Goal: Information Seeking & Learning: Learn about a topic

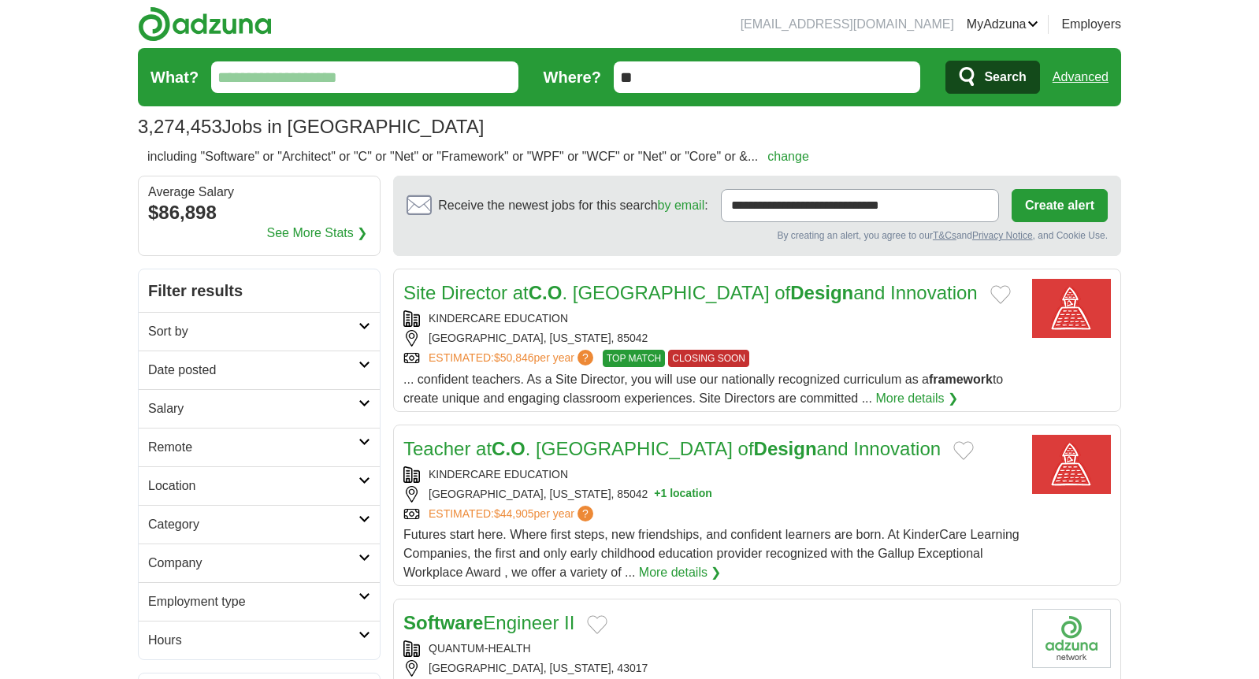
click at [1077, 76] on link "Advanced" at bounding box center [1080, 77] width 56 height 32
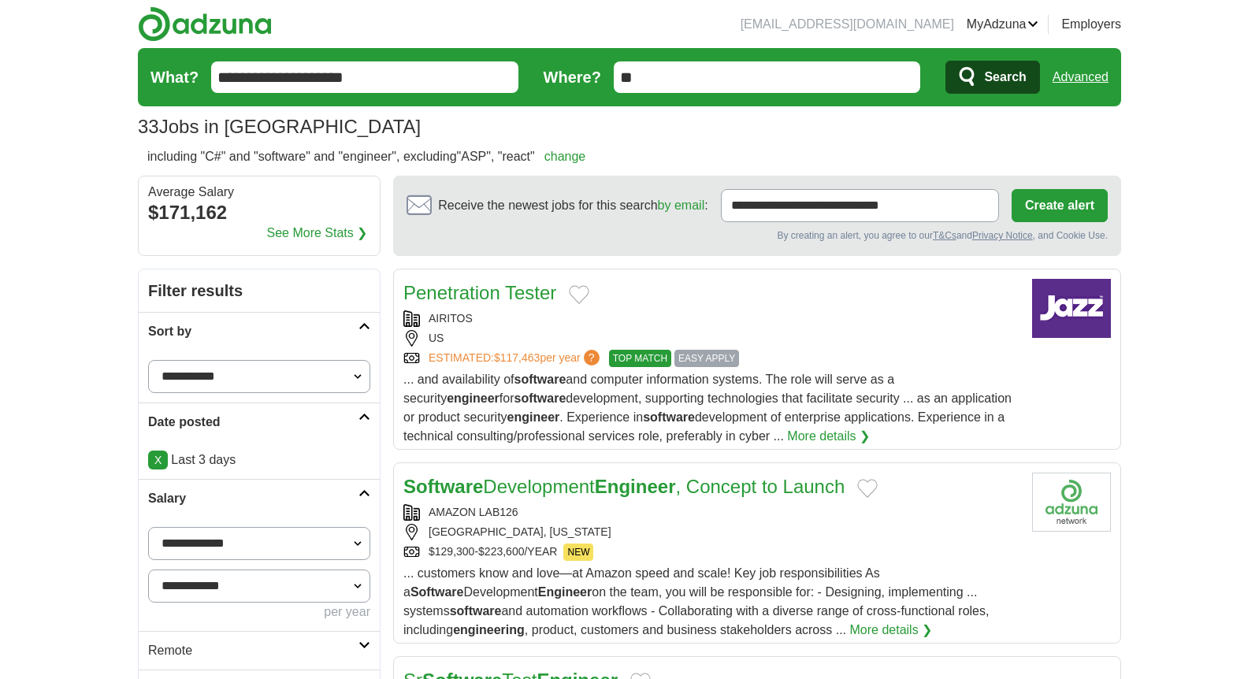
click at [1078, 74] on link "Advanced" at bounding box center [1080, 77] width 56 height 32
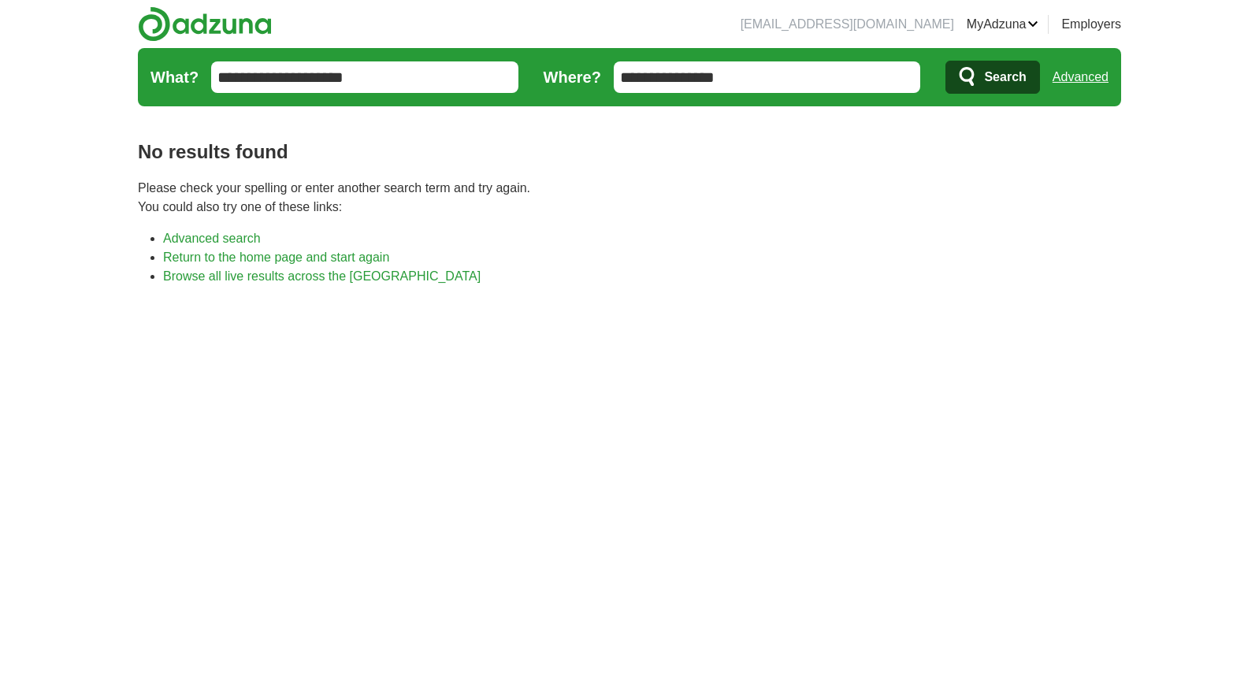
click at [1077, 77] on link "Advanced" at bounding box center [1080, 77] width 56 height 32
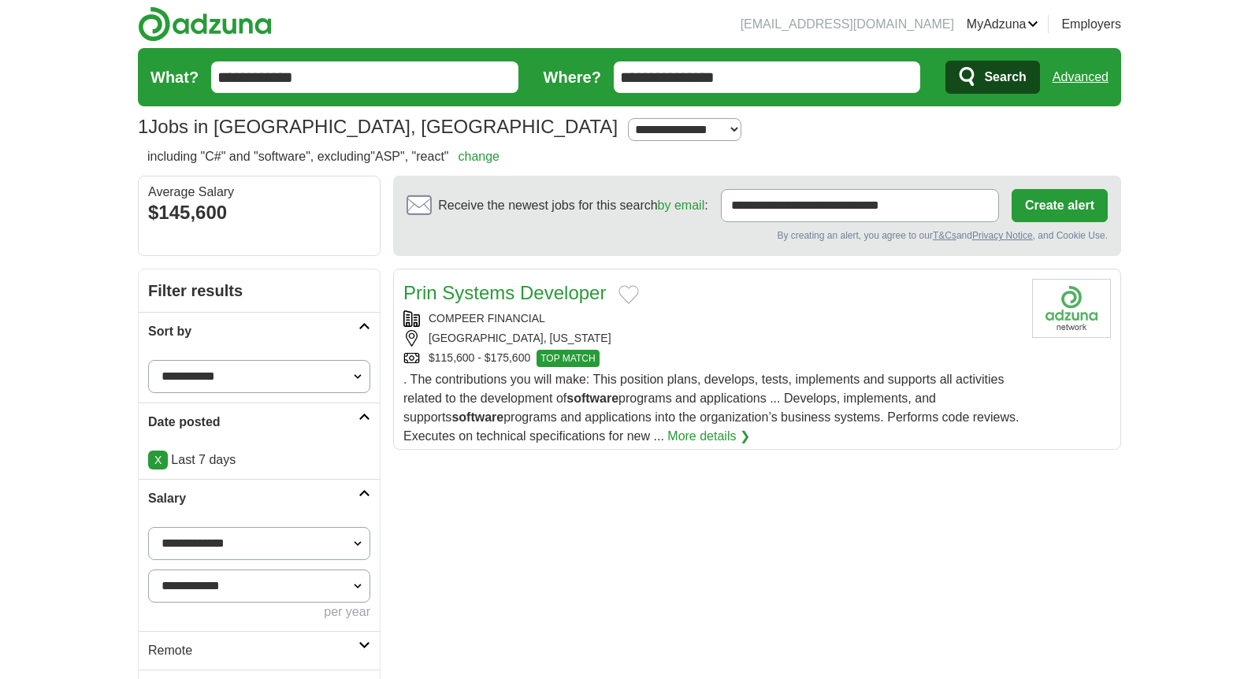
click at [555, 402] on span ". The contributions you will make: This position plans, develops, tests, implem…" at bounding box center [710, 408] width 615 height 70
